Goal: Entertainment & Leisure: Consume media (video, audio)

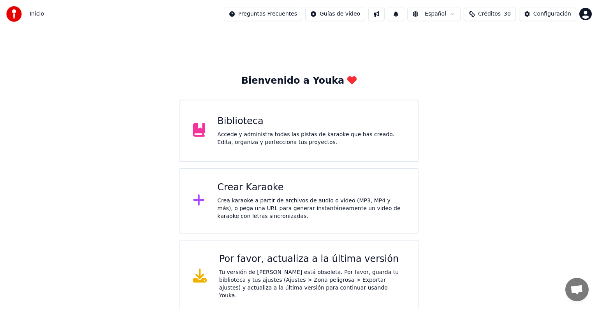
click at [288, 188] on div "Crear Karaoke" at bounding box center [311, 187] width 188 height 12
click at [223, 139] on div "Accede y administra todas las pistas de karaoke que has creado. Edita, organiza…" at bounding box center [311, 139] width 188 height 16
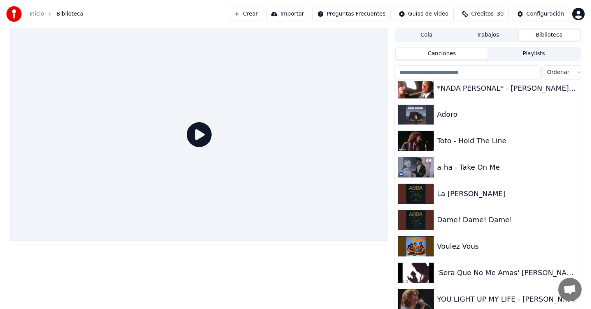
scroll to position [4, 0]
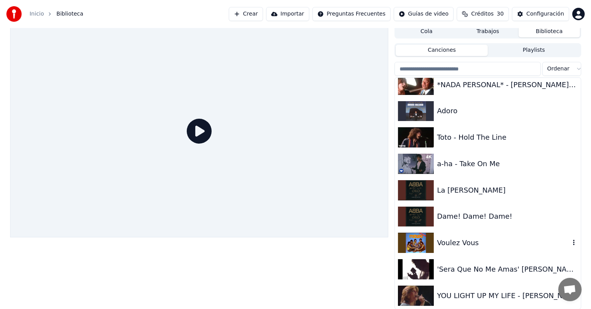
click at [482, 245] on div "Voulez Vous" at bounding box center [503, 242] width 133 height 11
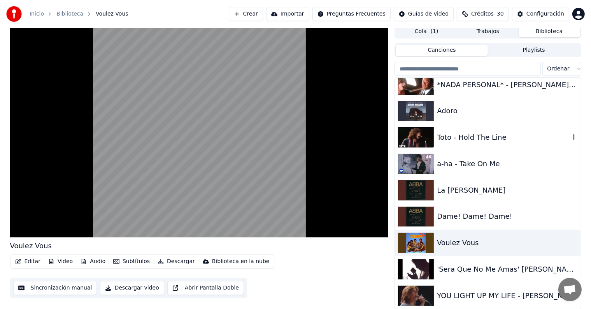
click at [466, 140] on div "Toto - Hold The Line" at bounding box center [503, 137] width 133 height 11
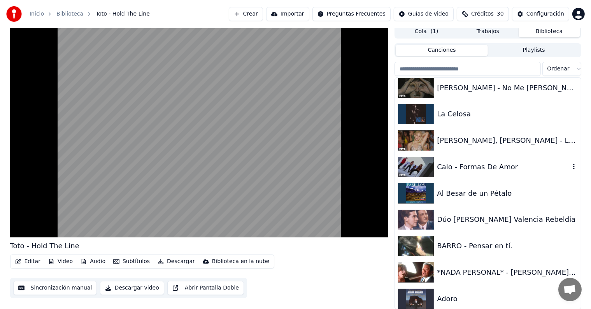
scroll to position [18099, 0]
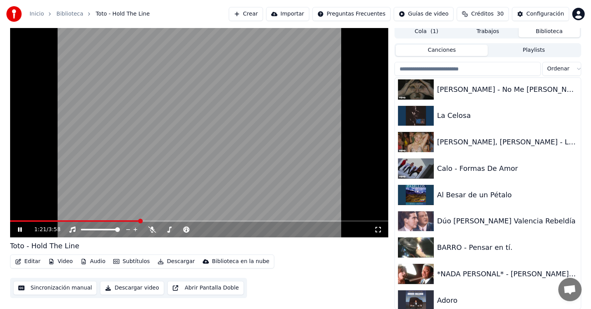
click at [20, 228] on icon at bounding box center [25, 229] width 18 height 6
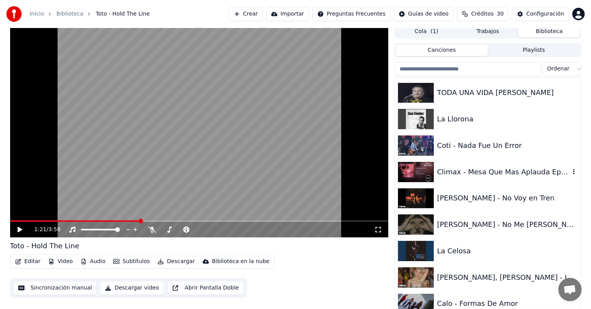
scroll to position [17962, 0]
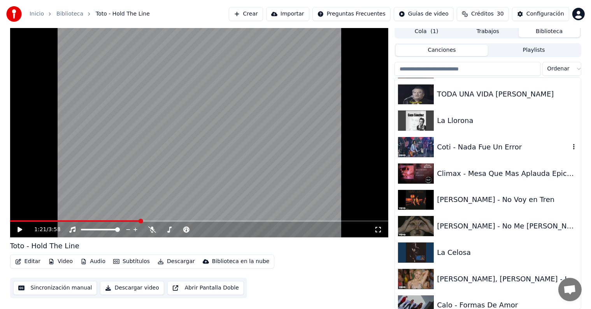
click at [460, 147] on div "Coti - Nada Fue Un Error" at bounding box center [503, 147] width 133 height 11
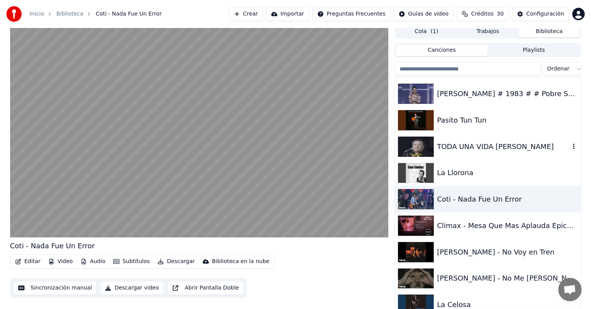
scroll to position [17918, 0]
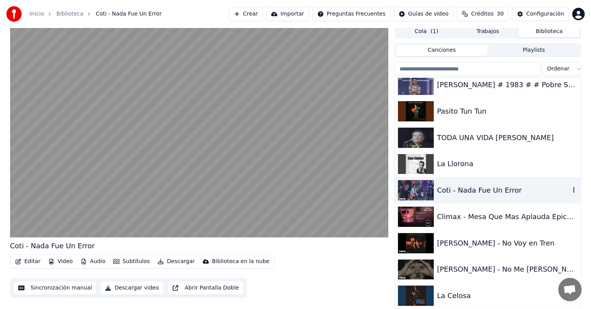
click at [463, 193] on div "Coti - Nada Fue Un Error" at bounding box center [503, 190] width 133 height 11
click at [195, 117] on video at bounding box center [199, 131] width 379 height 213
